Goal: Transaction & Acquisition: Purchase product/service

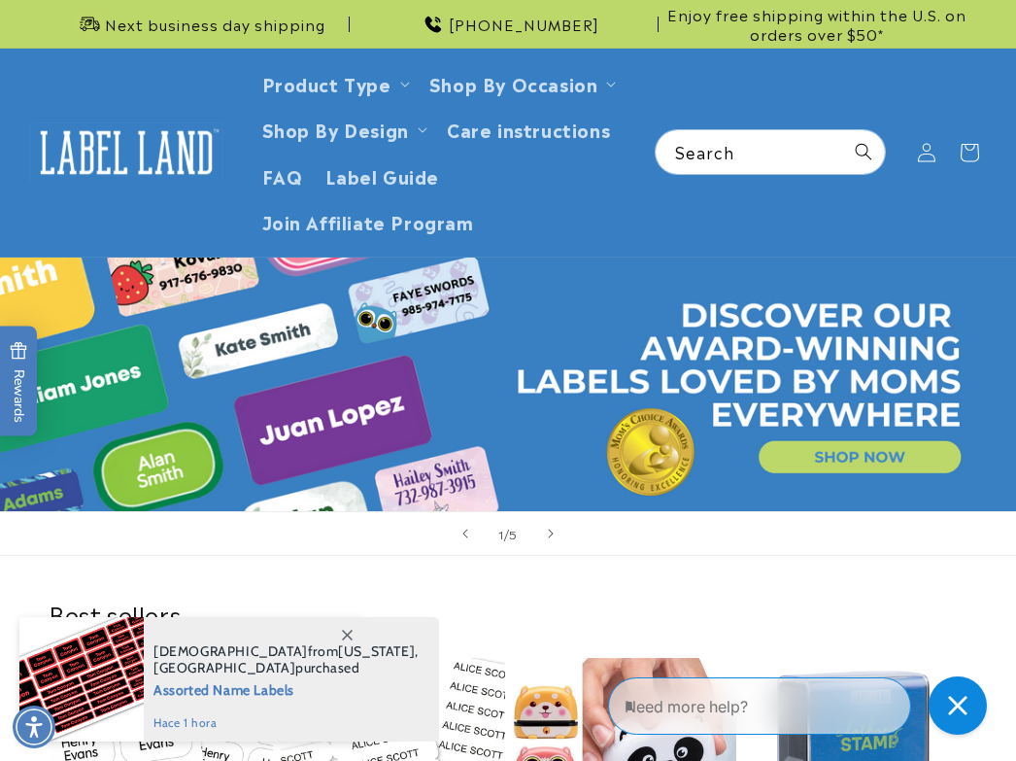
click at [864, 454] on link "Open this option" at bounding box center [508, 385] width 1016 height 255
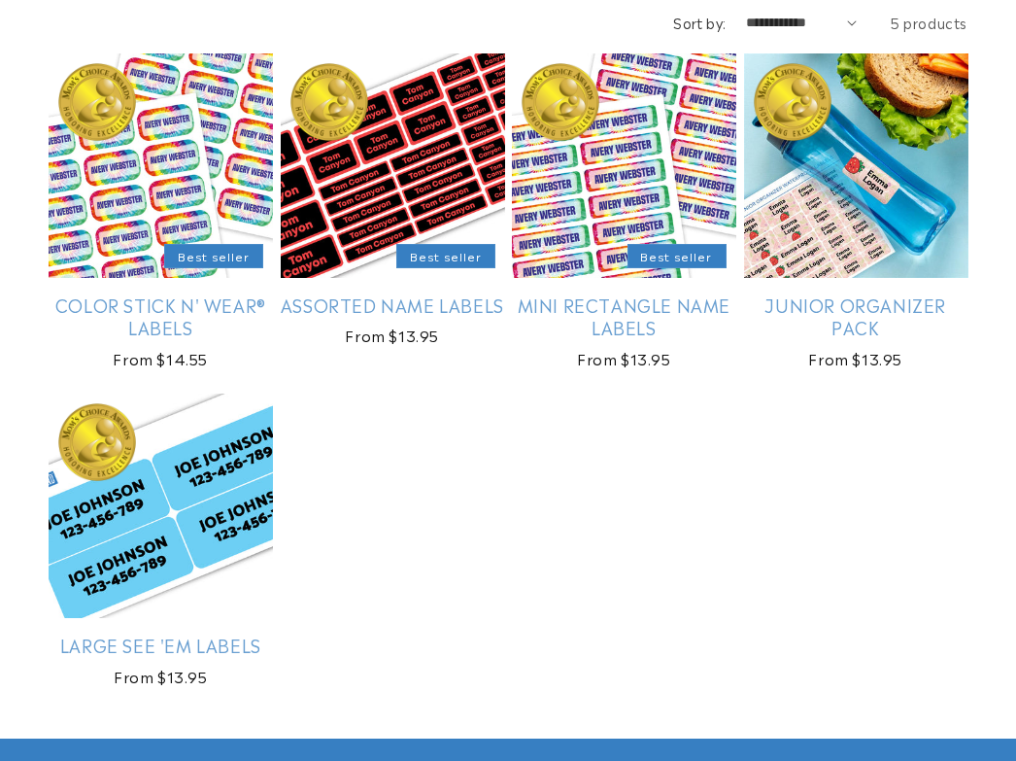
scroll to position [389, 0]
click at [438, 293] on link "Assorted Name Labels" at bounding box center [393, 304] width 224 height 22
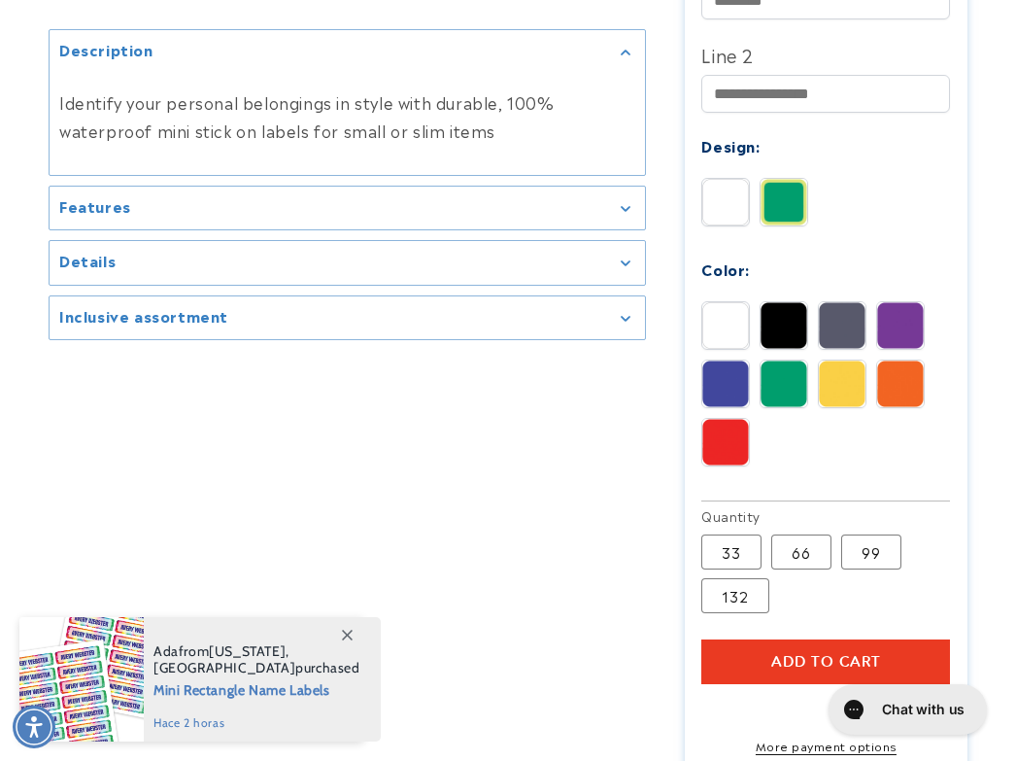
click at [782, 663] on span "Add to cart" at bounding box center [827, 661] width 110 height 17
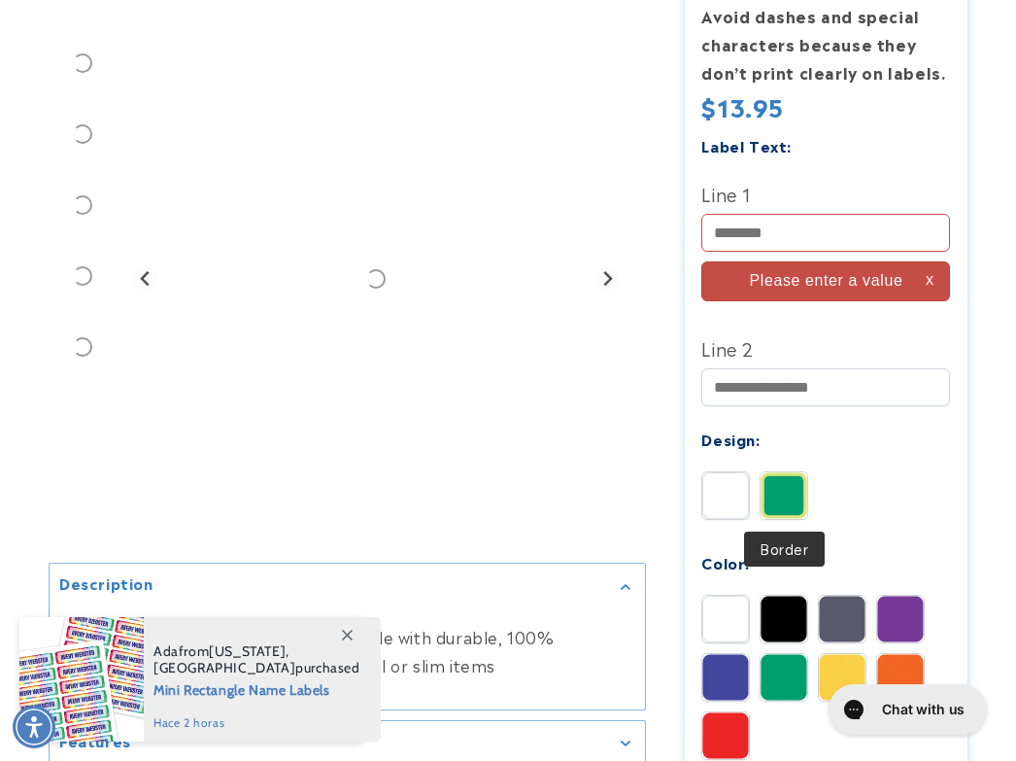
scroll to position [819, 0]
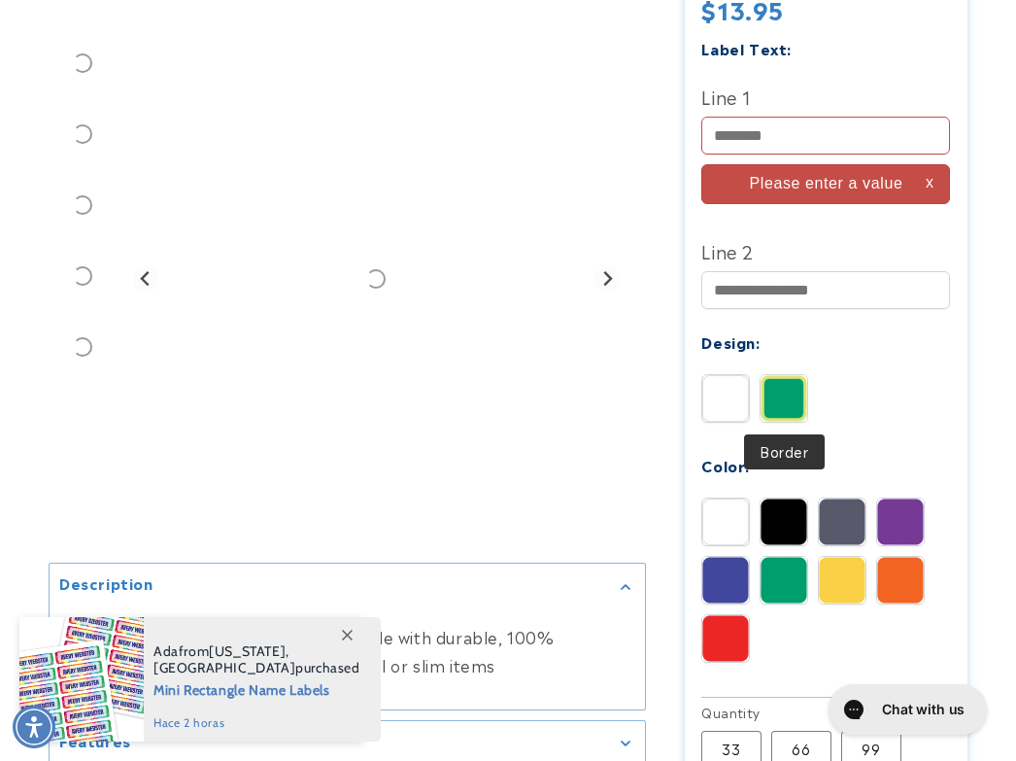
click at [800, 395] on div at bounding box center [784, 398] width 49 height 49
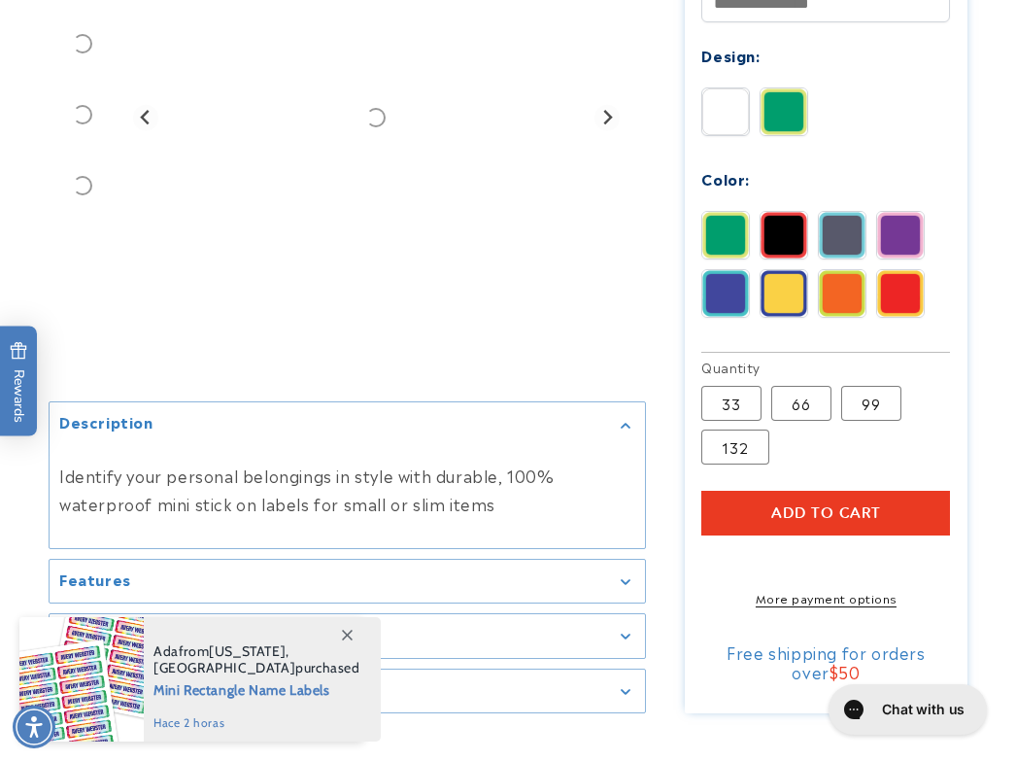
scroll to position [1111, 0]
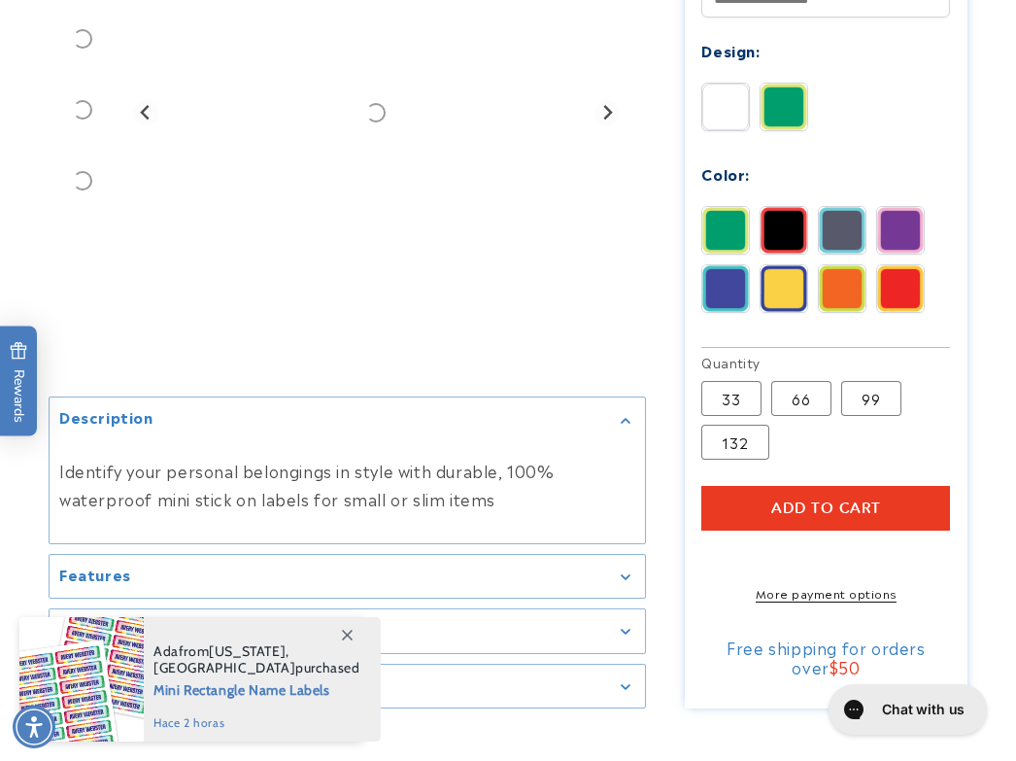
click at [802, 398] on label "66 Variant sold out or unavailable" at bounding box center [802, 398] width 60 height 35
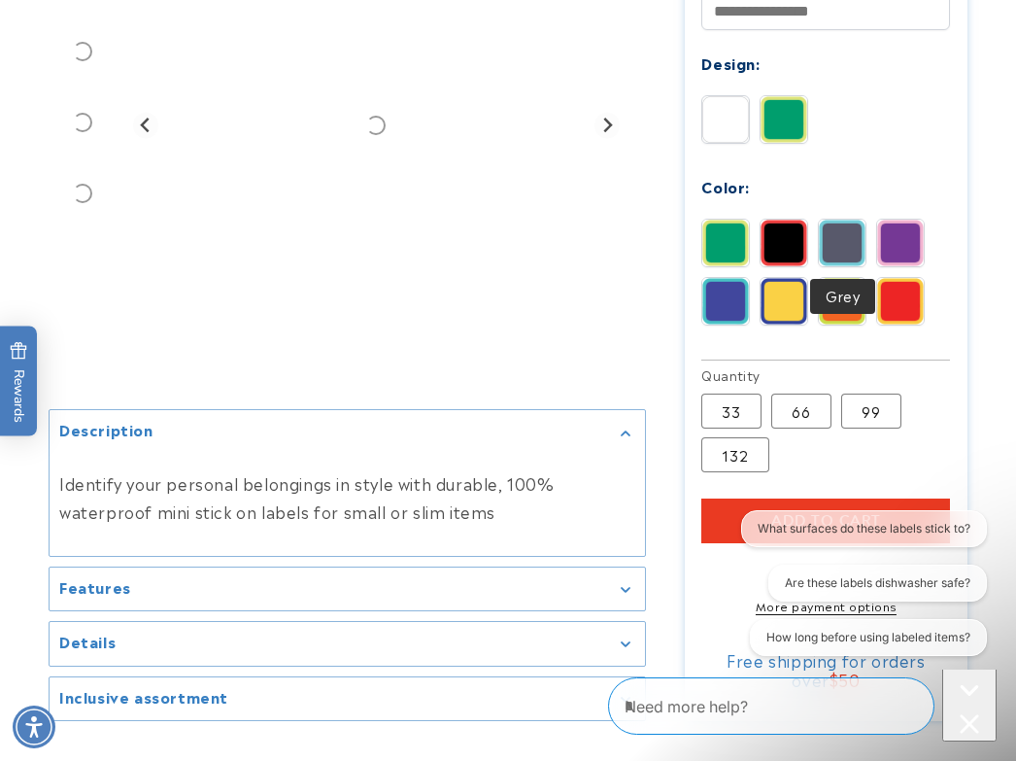
click at [837, 253] on img at bounding box center [842, 243] width 47 height 47
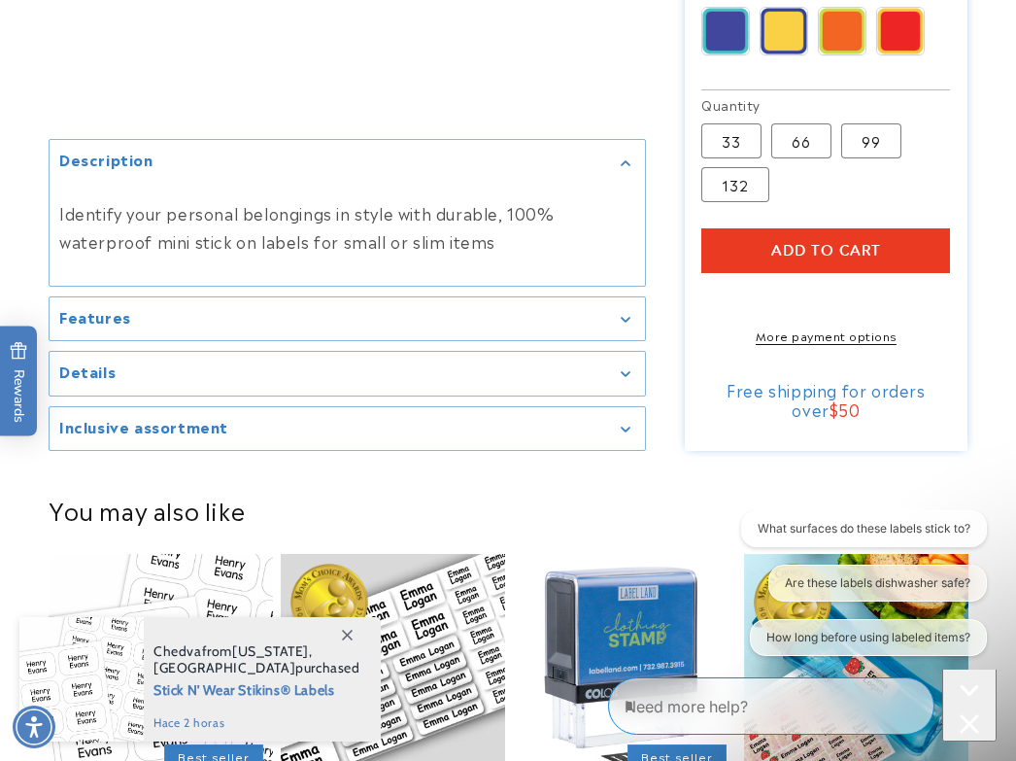
scroll to position [1499, 0]
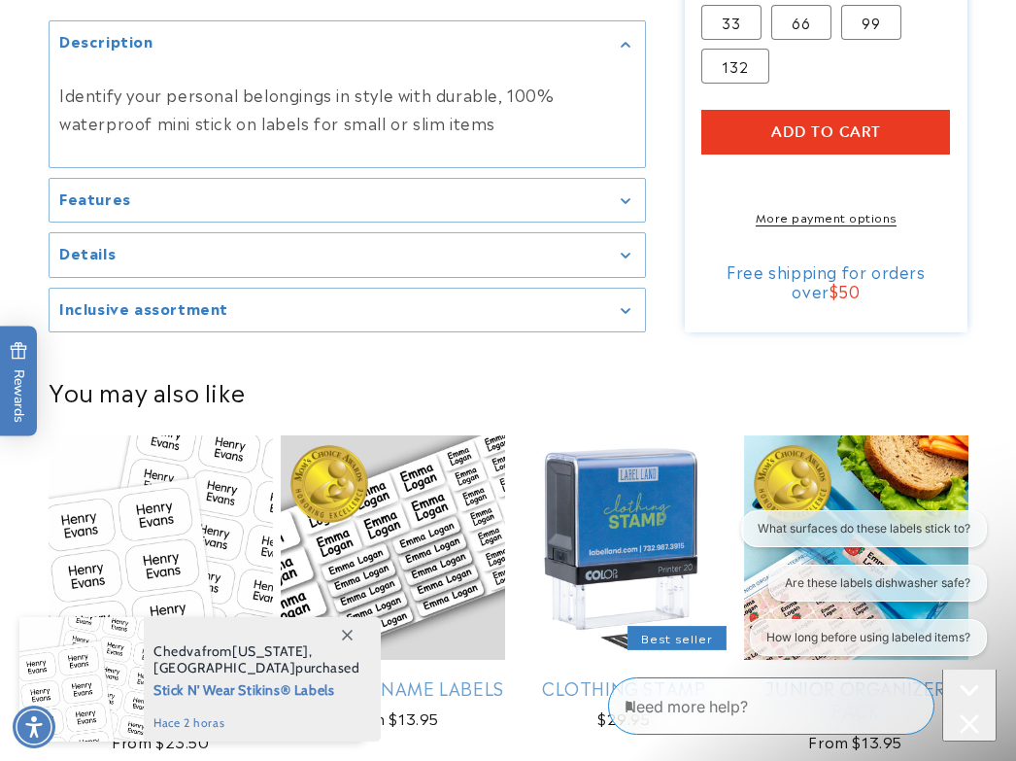
click at [819, 113] on button "Add to cart" at bounding box center [826, 132] width 249 height 45
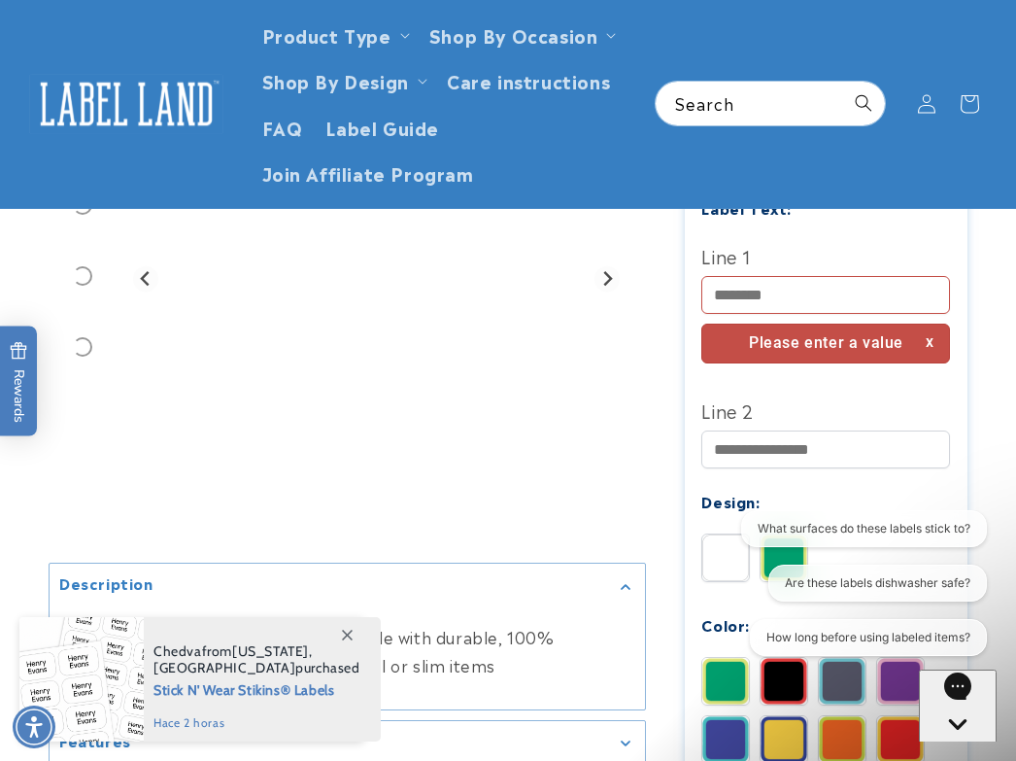
scroll to position [621, 0]
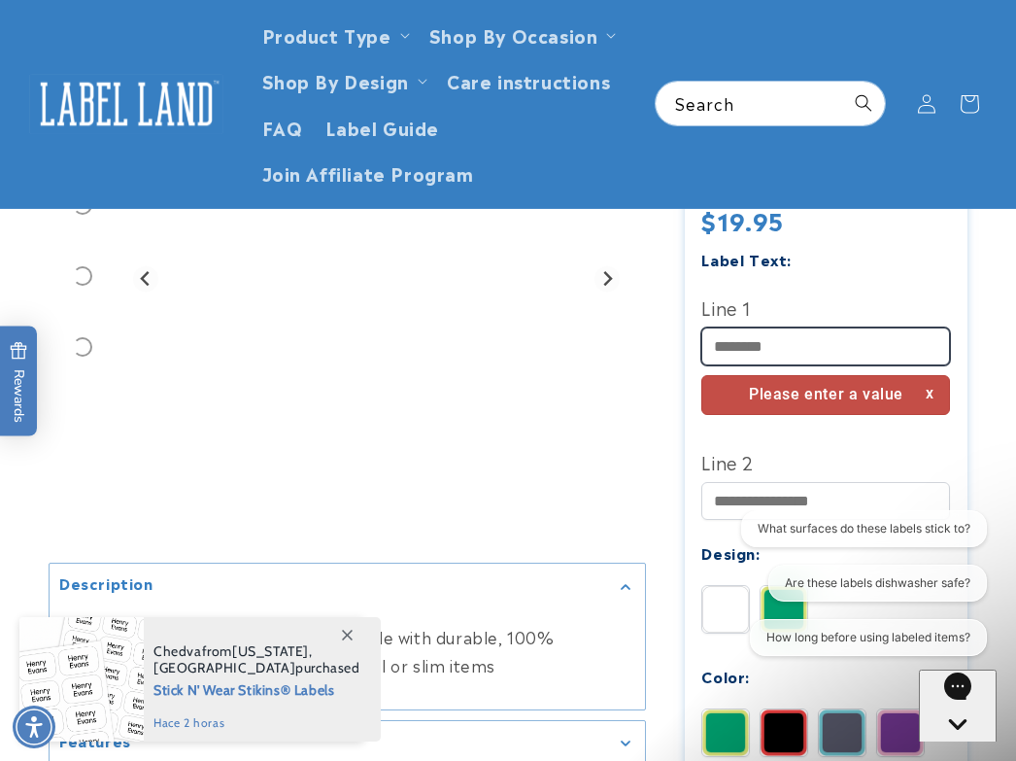
click at [808, 344] on input "Line 1" at bounding box center [826, 346] width 249 height 38
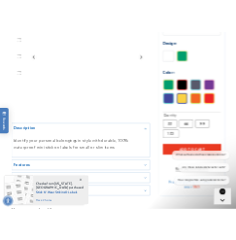
scroll to position [1107, 0]
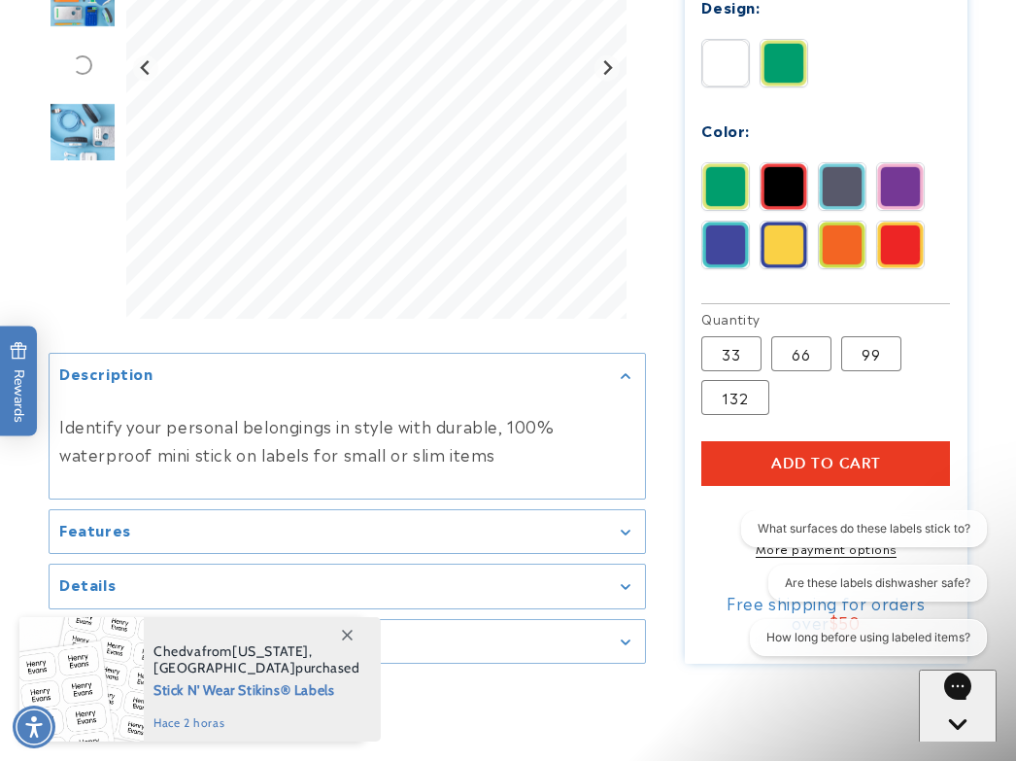
type input "********"
drag, startPoint x: 866, startPoint y: 461, endPoint x: 874, endPoint y: 453, distance: 11.0
click at [874, 459] on span "Add to cart" at bounding box center [827, 463] width 110 height 17
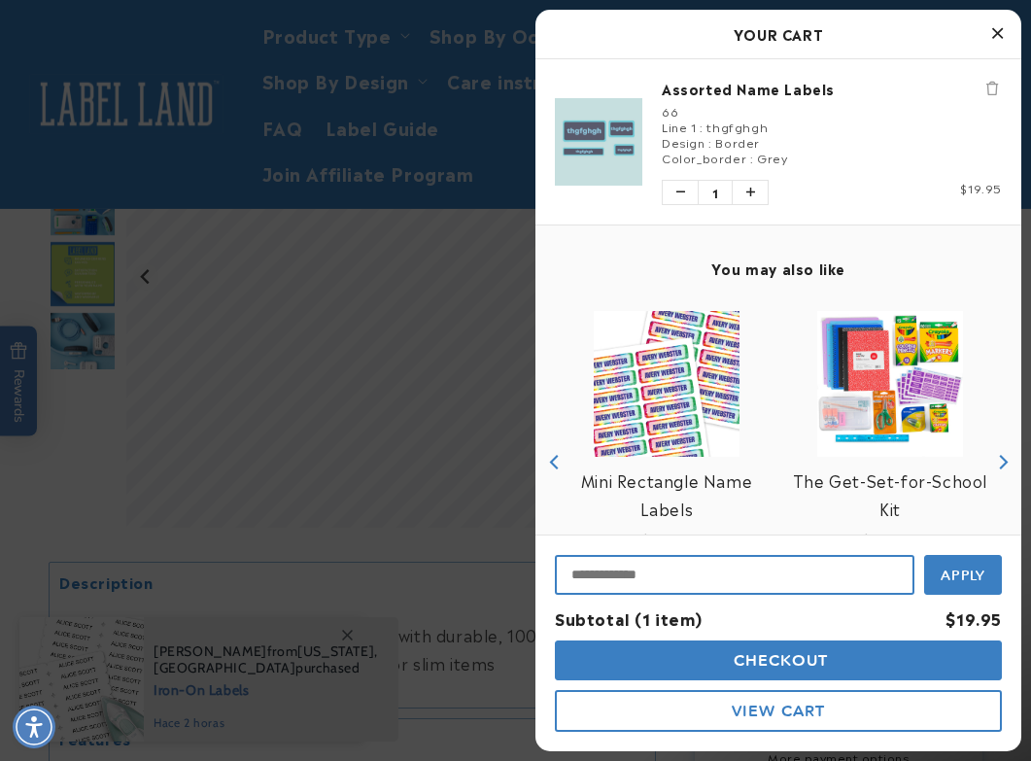
paste input "**********"
type input "**********"
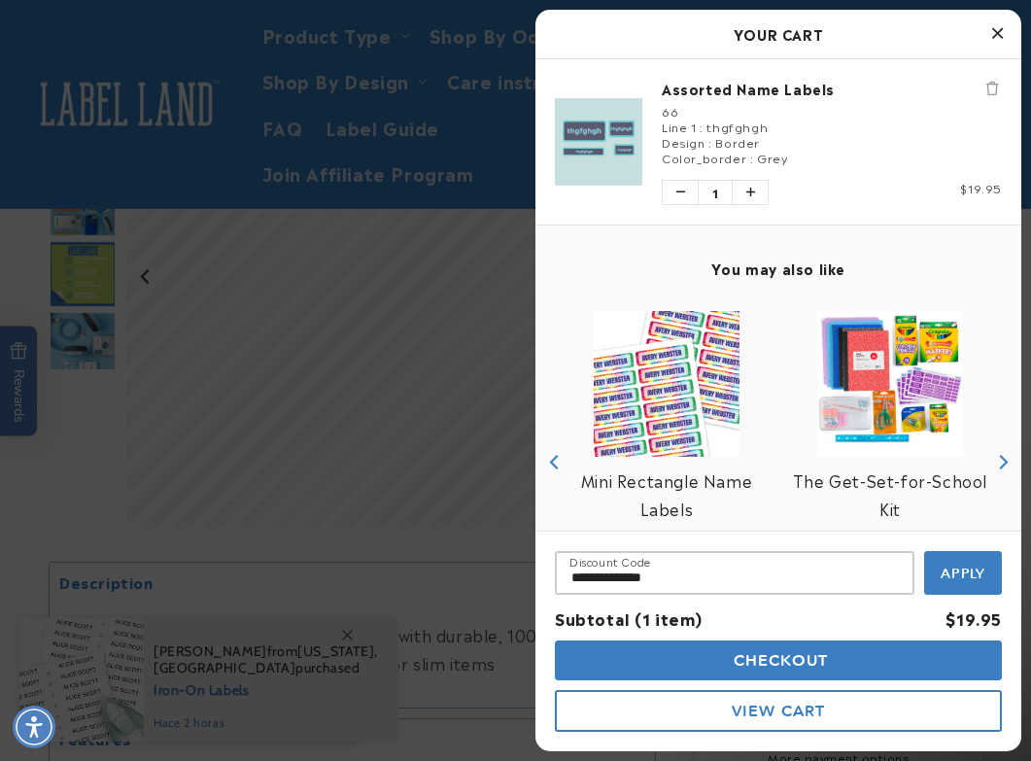
click at [961, 574] on span "Apply" at bounding box center [964, 573] width 46 height 17
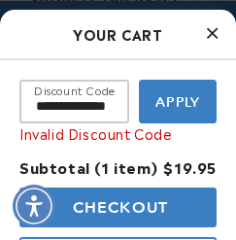
scroll to position [0, 0]
